Goal: Task Accomplishment & Management: Manage account settings

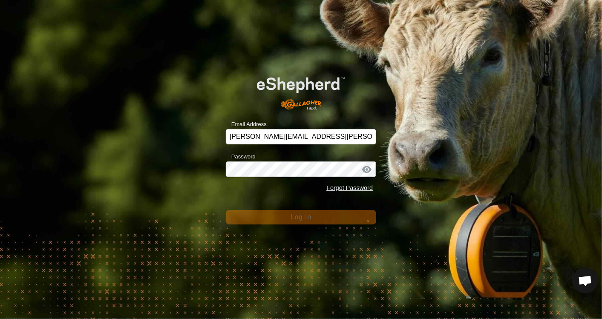
scroll to position [458, 0]
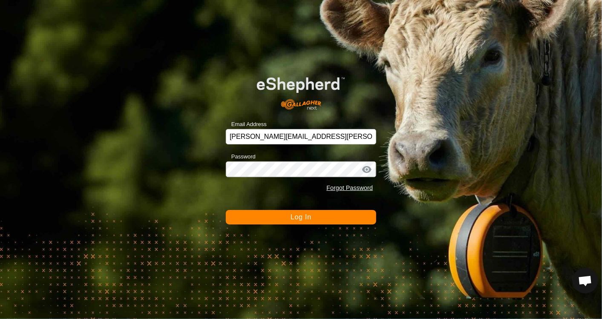
click at [317, 218] on button "Log In" at bounding box center [301, 217] width 150 height 14
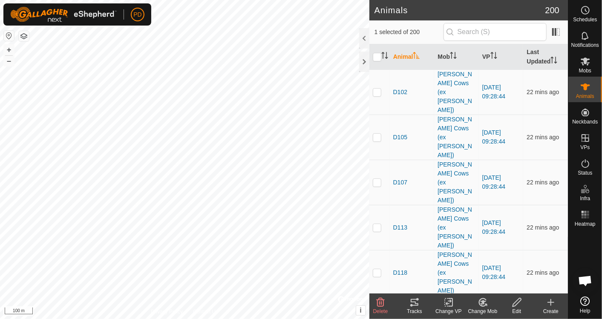
checkbox input "false"
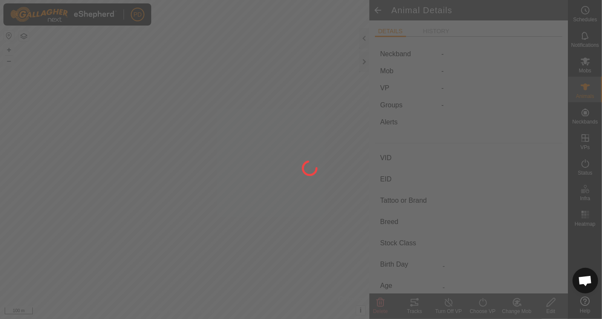
type input "H210"
type input "-"
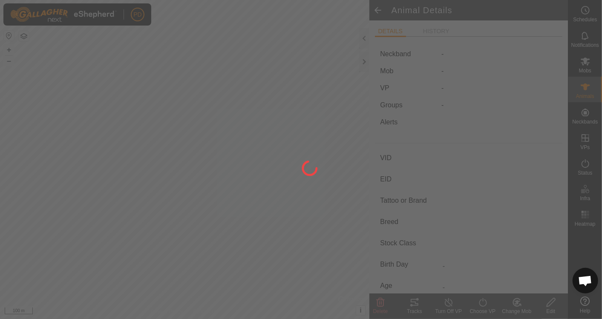
type input "-"
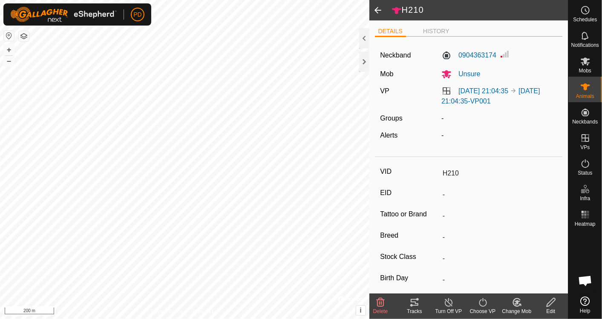
click at [432, 32] on li "HISTORY" at bounding box center [435, 31] width 33 height 9
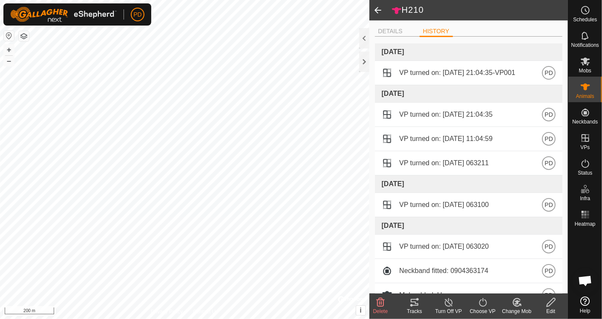
click at [384, 31] on li "DETAILS" at bounding box center [390, 31] width 31 height 9
